Goal: Transaction & Acquisition: Purchase product/service

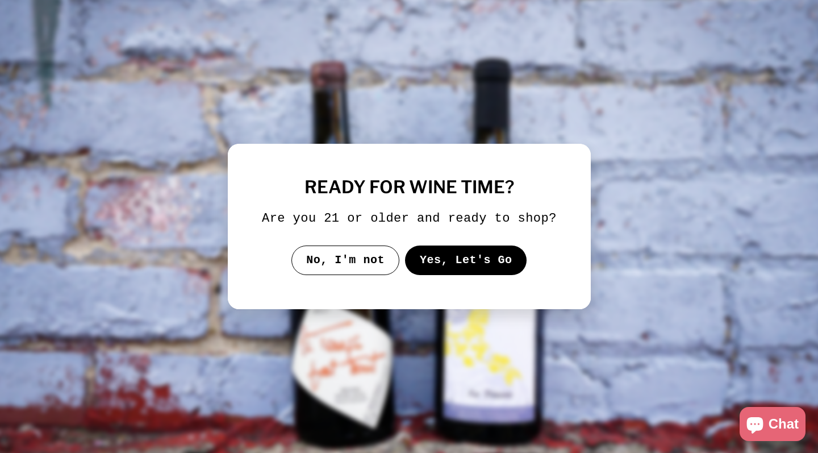
click at [447, 259] on button "Yes, Let's Go" at bounding box center [466, 261] width 122 height 30
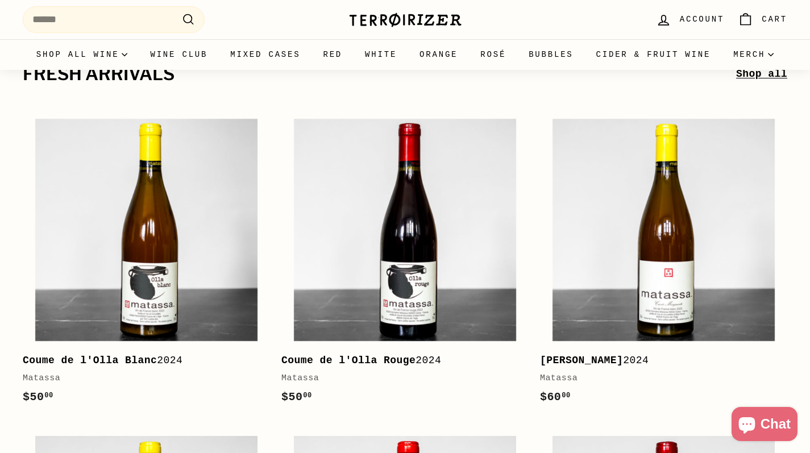
scroll to position [227, 0]
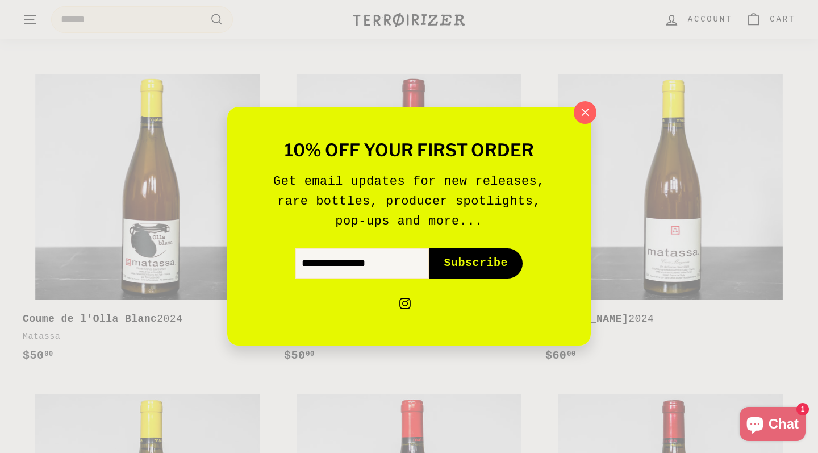
click at [582, 123] on button ""Close (esc)"" at bounding box center [585, 112] width 23 height 23
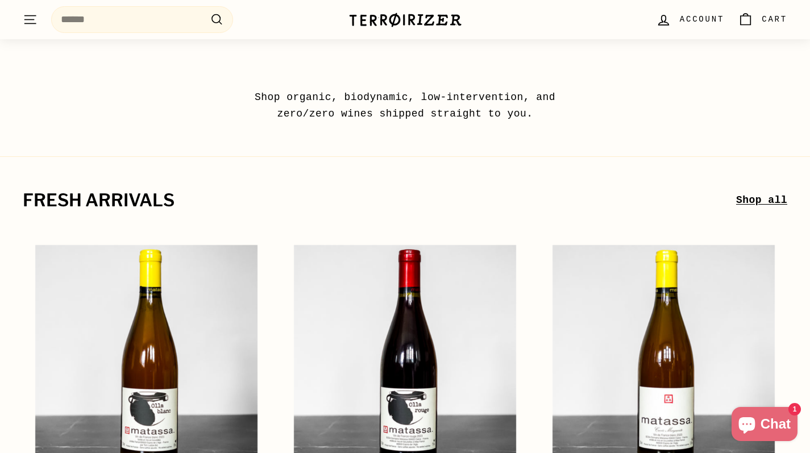
scroll to position [0, 0]
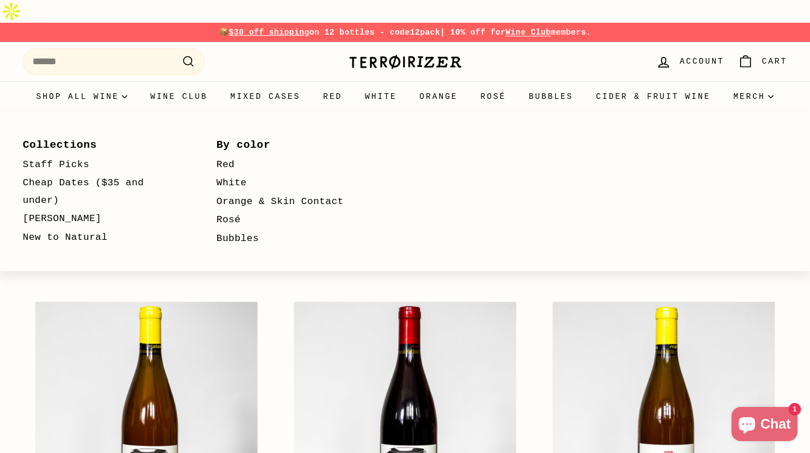
click at [228, 193] on link "Orange & Skin Contact" at bounding box center [297, 202] width 161 height 19
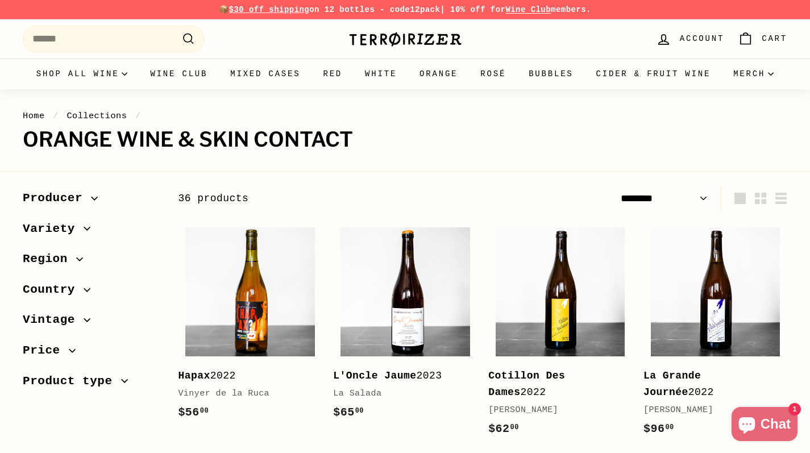
select select "******"
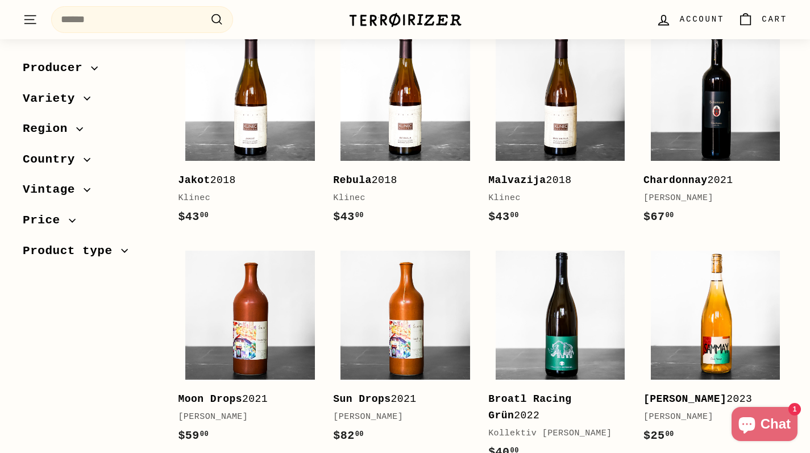
scroll to position [1819, 0]
